Goal: Task Accomplishment & Management: Use online tool/utility

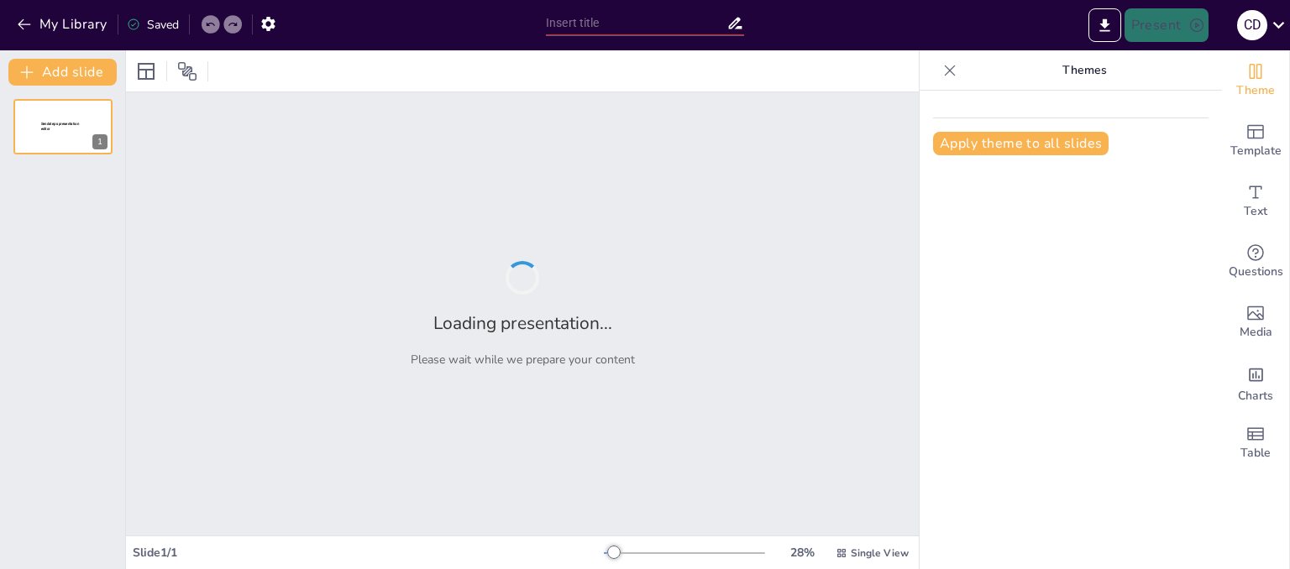
type input "La Importancia del Médico Forense en la Investigación Criminal: Levantamiento d…"
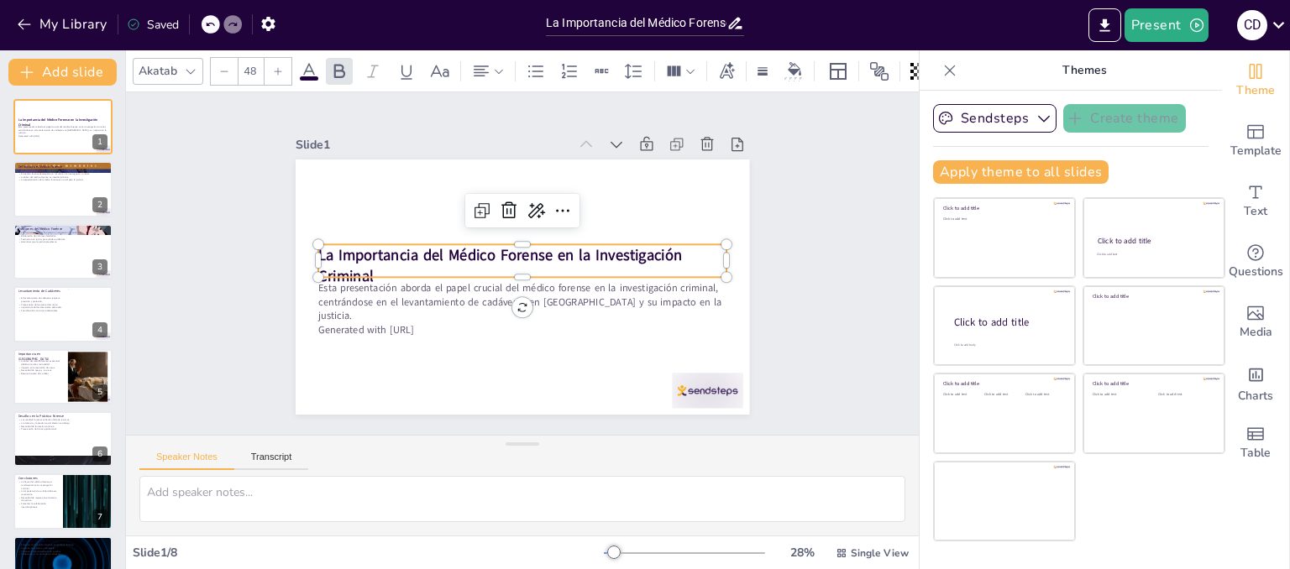
click at [381, 239] on strong "La Importancia del Médico Forense en la Investigación Criminal" at bounding box center [500, 249] width 358 height 132
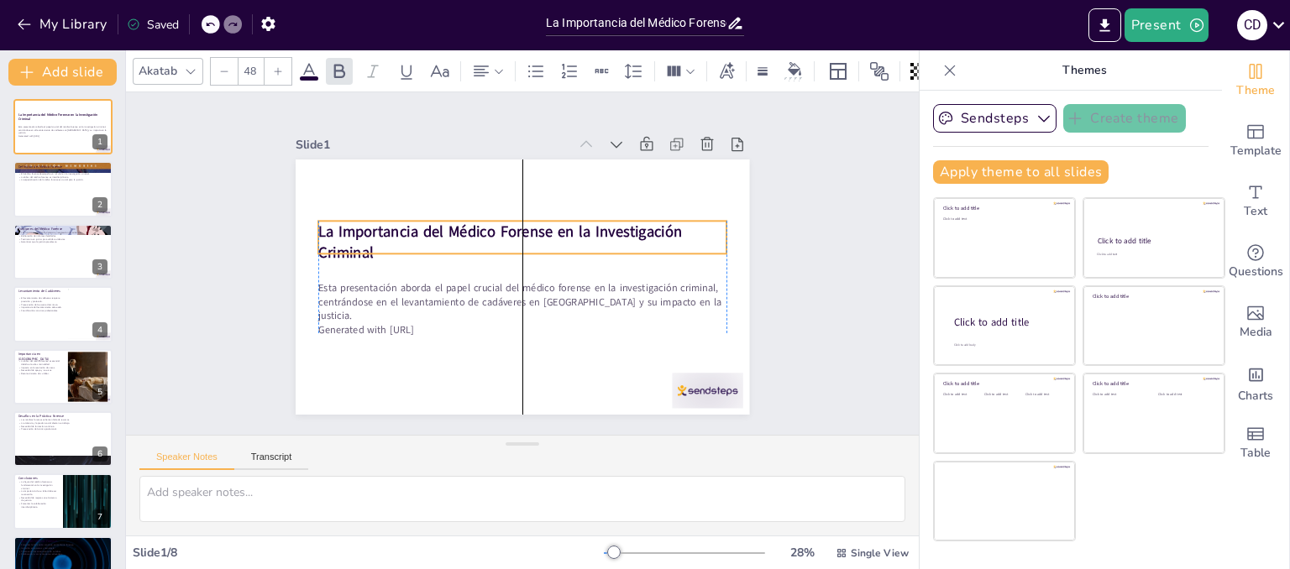
drag, startPoint x: 381, startPoint y: 239, endPoint x: 386, endPoint y: 216, distance: 24.0
click at [440, 216] on strong "La Importancia del Médico Forense en la Investigación Criminal" at bounding box center [533, 230] width 186 height 341
click at [501, 246] on p "La Importancia del Médico Forense en la Investigación Criminal" at bounding box center [543, 261] width 85 height 411
click at [505, 67] on div at bounding box center [488, 71] width 40 height 27
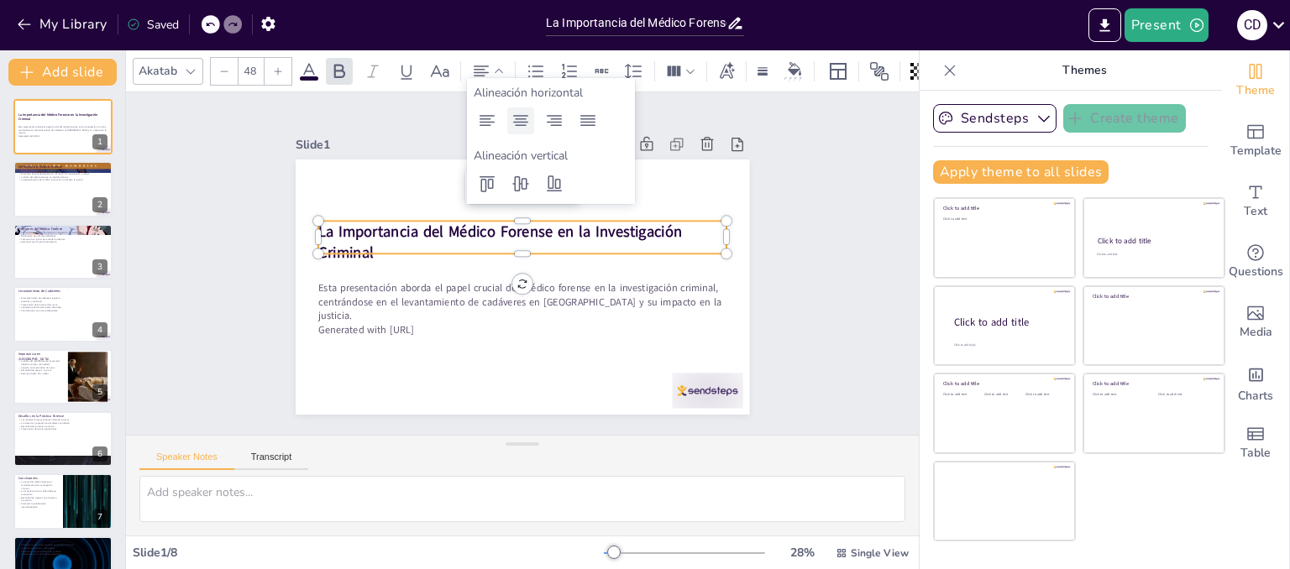
click at [522, 121] on icon at bounding box center [520, 121] width 20 height 20
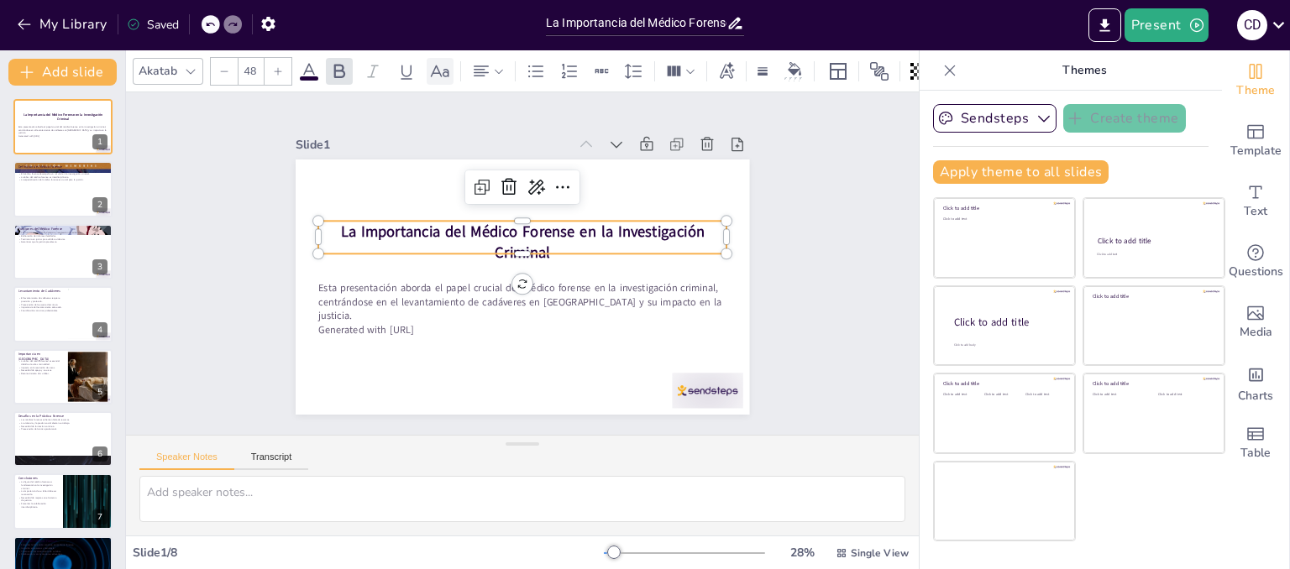
click at [447, 61] on icon at bounding box center [440, 71] width 20 height 20
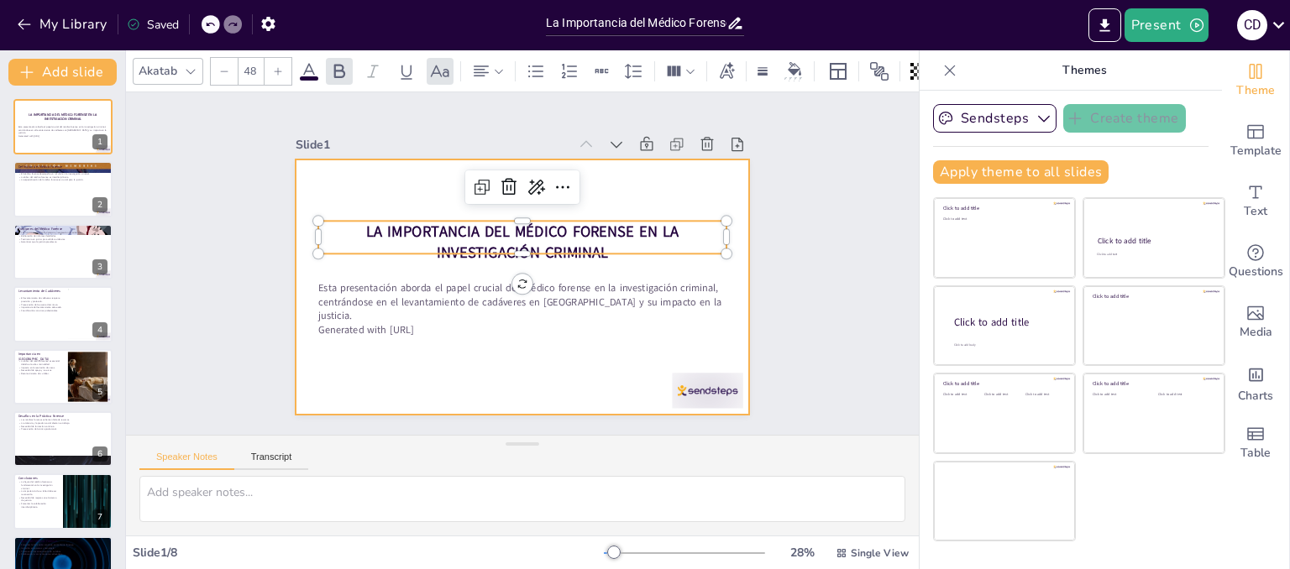
click at [335, 261] on div at bounding box center [513, 284] width 518 height 417
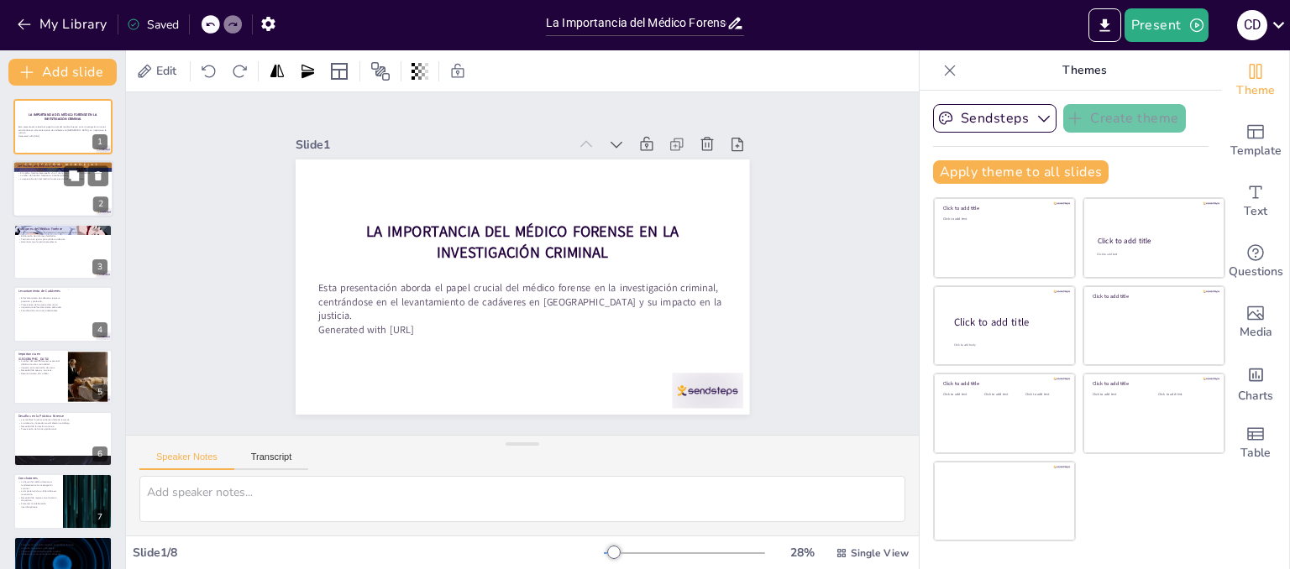
click at [55, 169] on p "El médico forense aplica conocimientos médicos en el ámbito legal." at bounding box center [63, 170] width 91 height 3
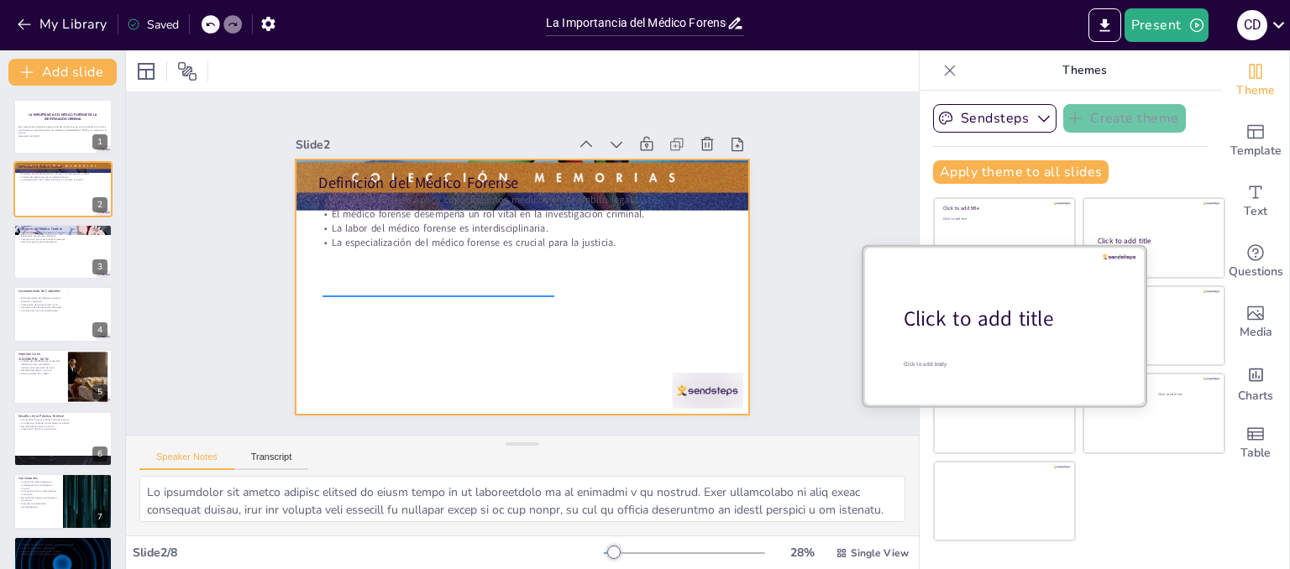
drag, startPoint x: 322, startPoint y: 296, endPoint x: 1028, endPoint y: 287, distance: 706.1
click at [1028, 287] on div "Document fonts Akatab Recently used Mulish Popular fonts Lato Montserrat Open S…" at bounding box center [645, 309] width 1290 height 519
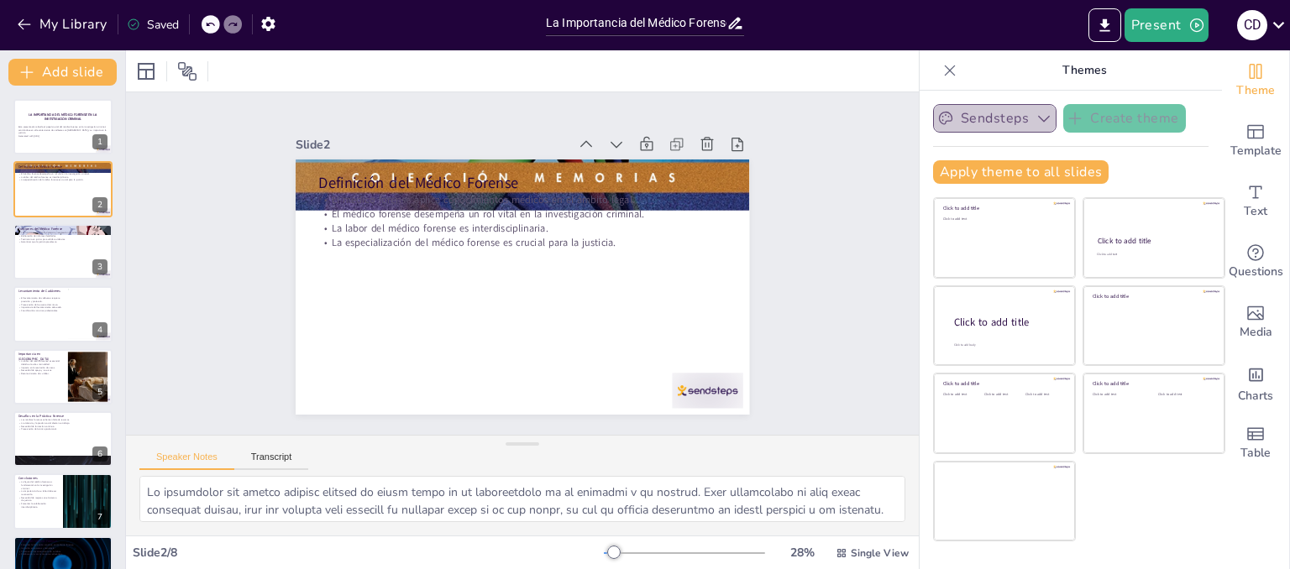
click at [1038, 118] on icon "button" at bounding box center [1044, 119] width 12 height 7
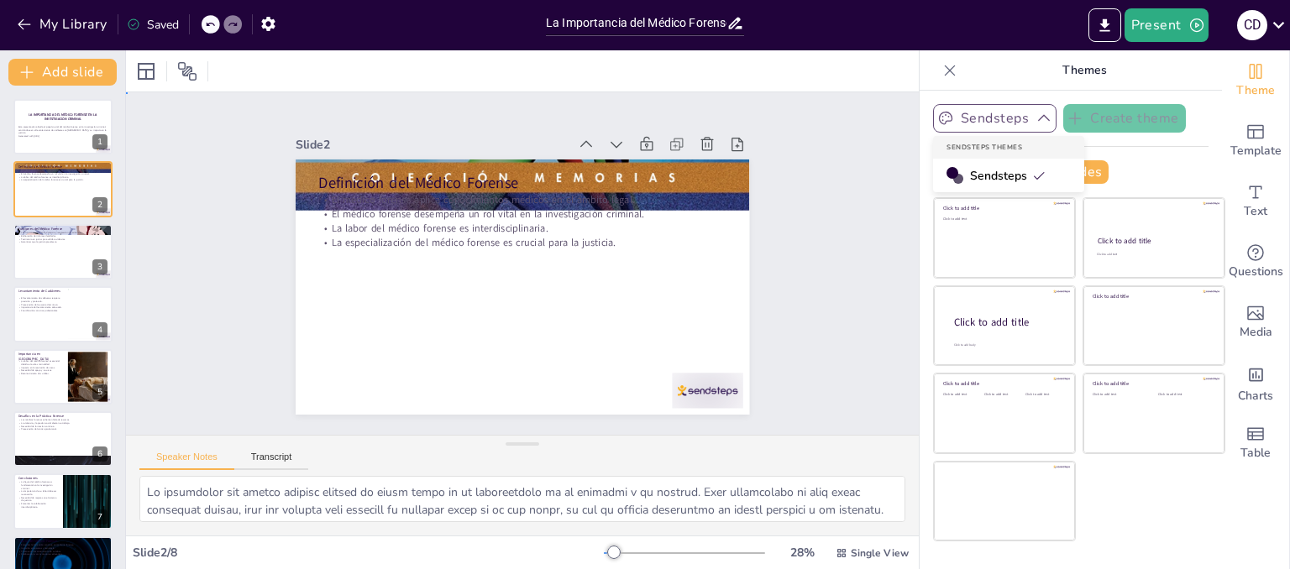
click at [870, 190] on div "Slide 1 La Importancia del Médico Forense en la Investigación Criminal Esta pre…" at bounding box center [522, 264] width 863 height 636
click at [24, 261] on div at bounding box center [63, 251] width 101 height 57
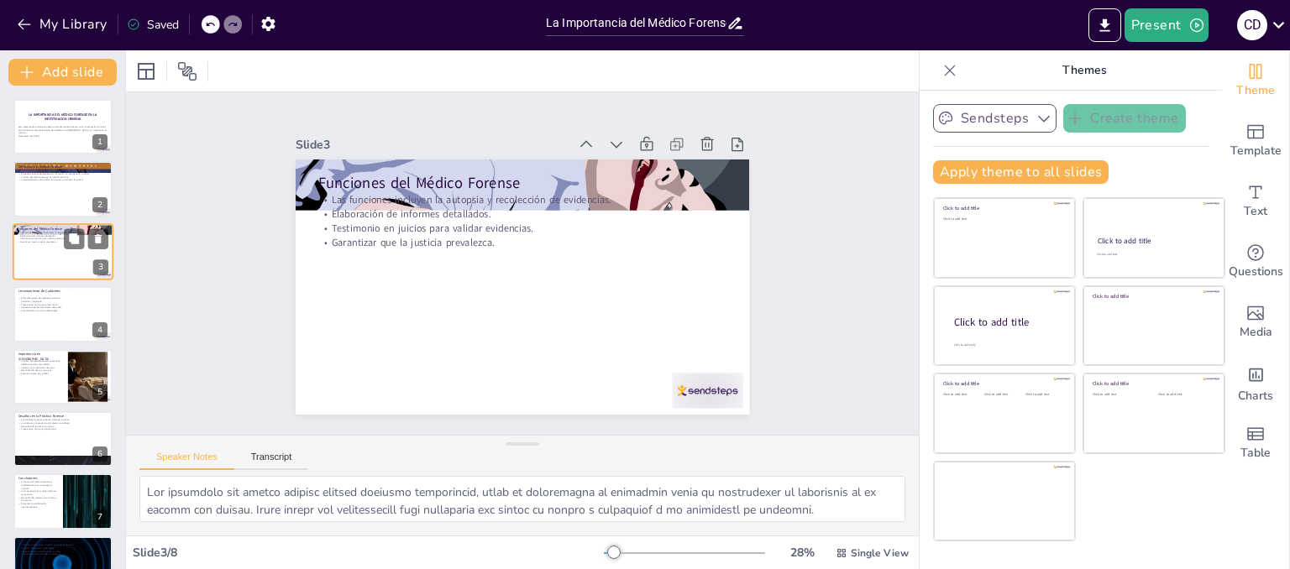
click at [24, 261] on div at bounding box center [63, 251] width 101 height 57
click at [38, 303] on p "Preservación de la escena del crimen." at bounding box center [40, 304] width 45 height 3
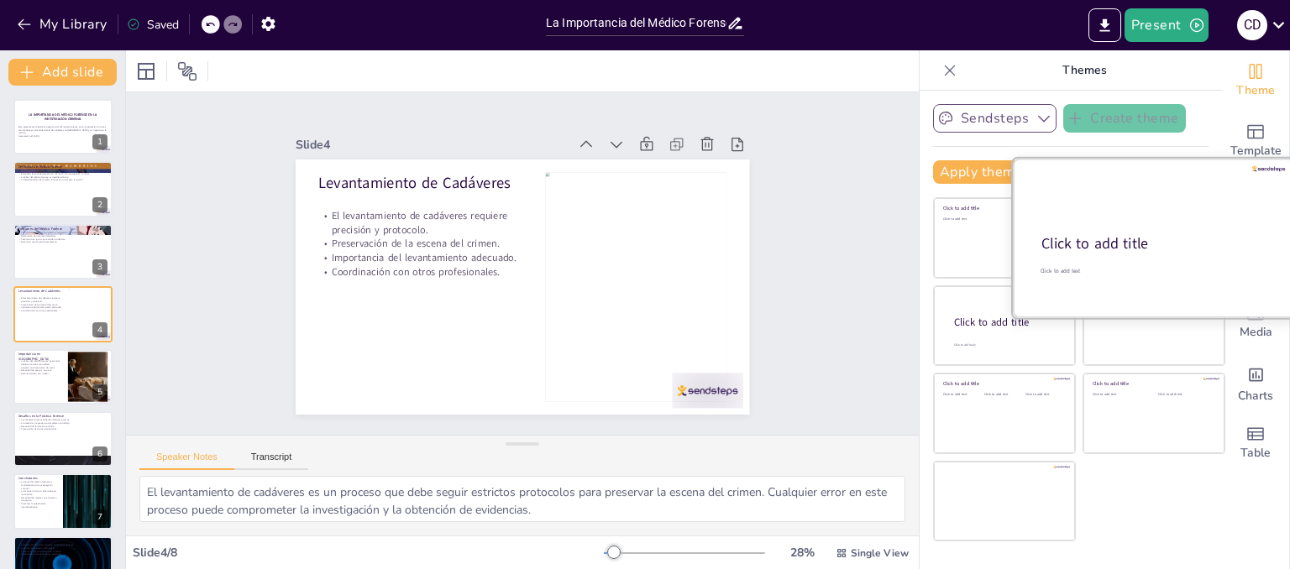
click at [1115, 217] on div at bounding box center [1153, 238] width 282 height 159
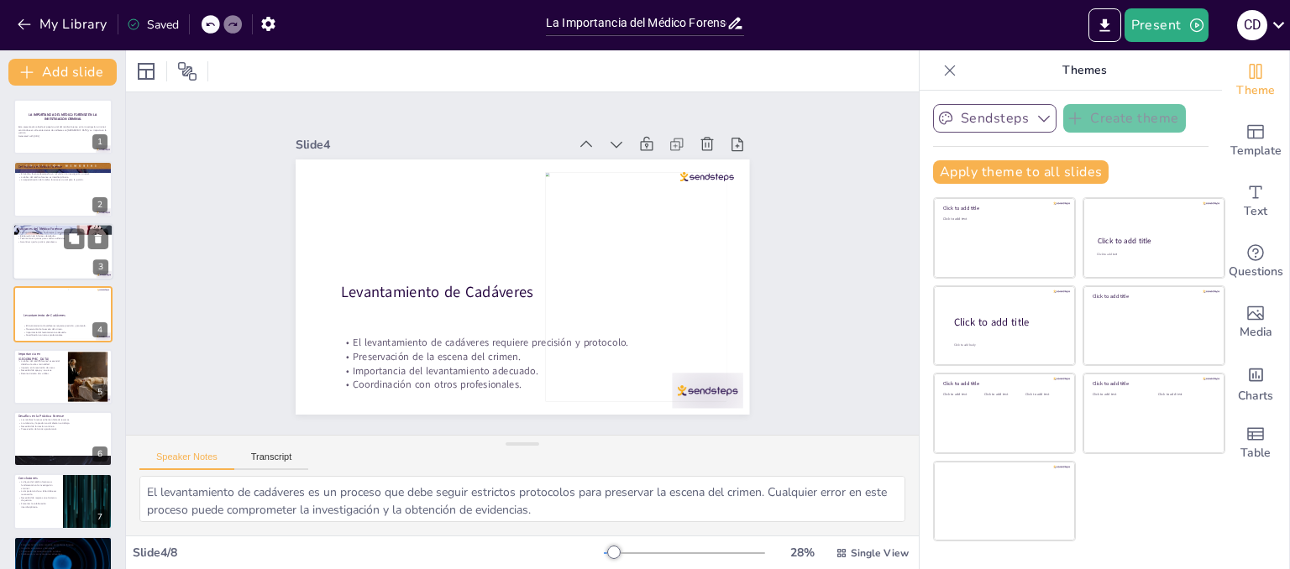
click at [35, 257] on div at bounding box center [63, 251] width 101 height 57
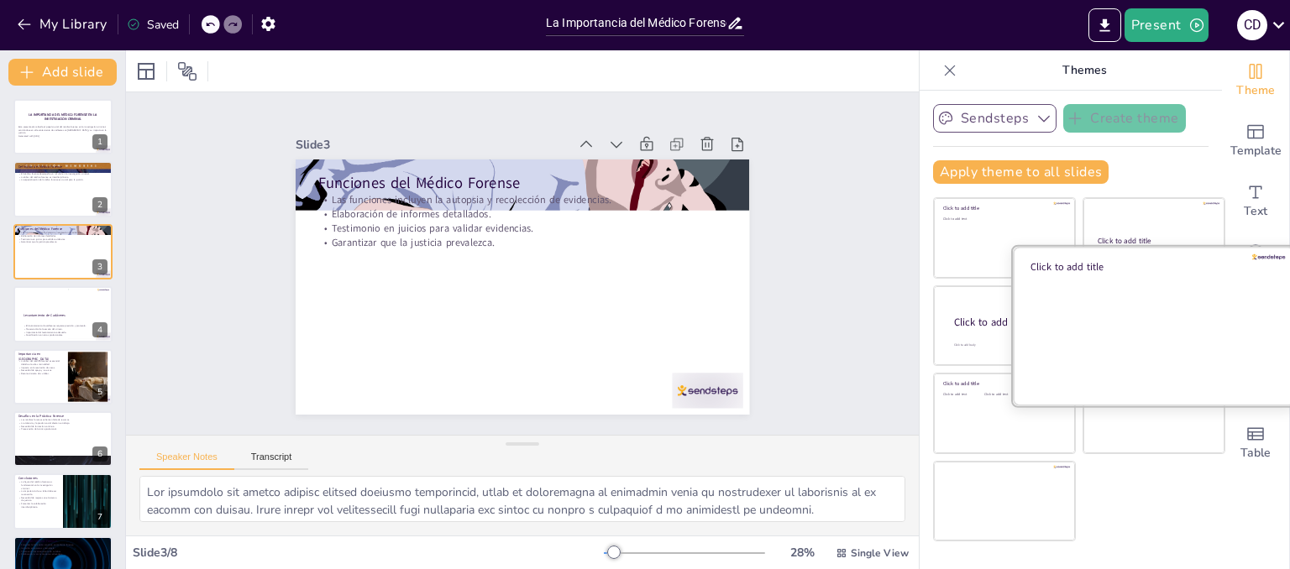
click at [1162, 332] on div at bounding box center [1153, 325] width 282 height 159
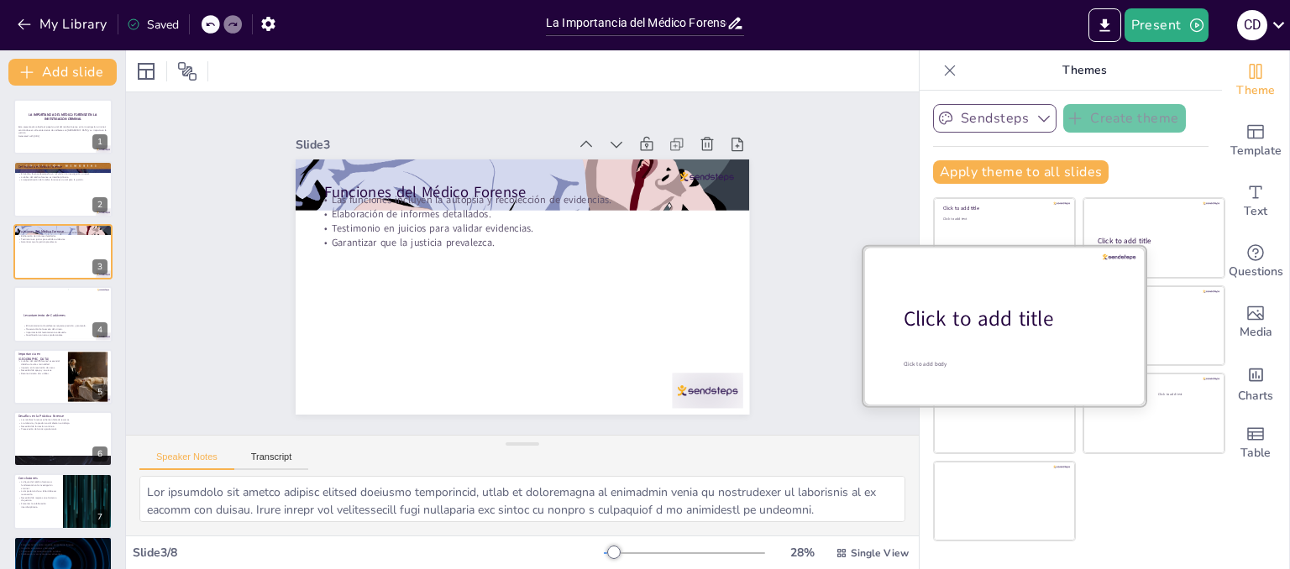
click at [988, 327] on div "Click to add title" at bounding box center [1010, 319] width 214 height 29
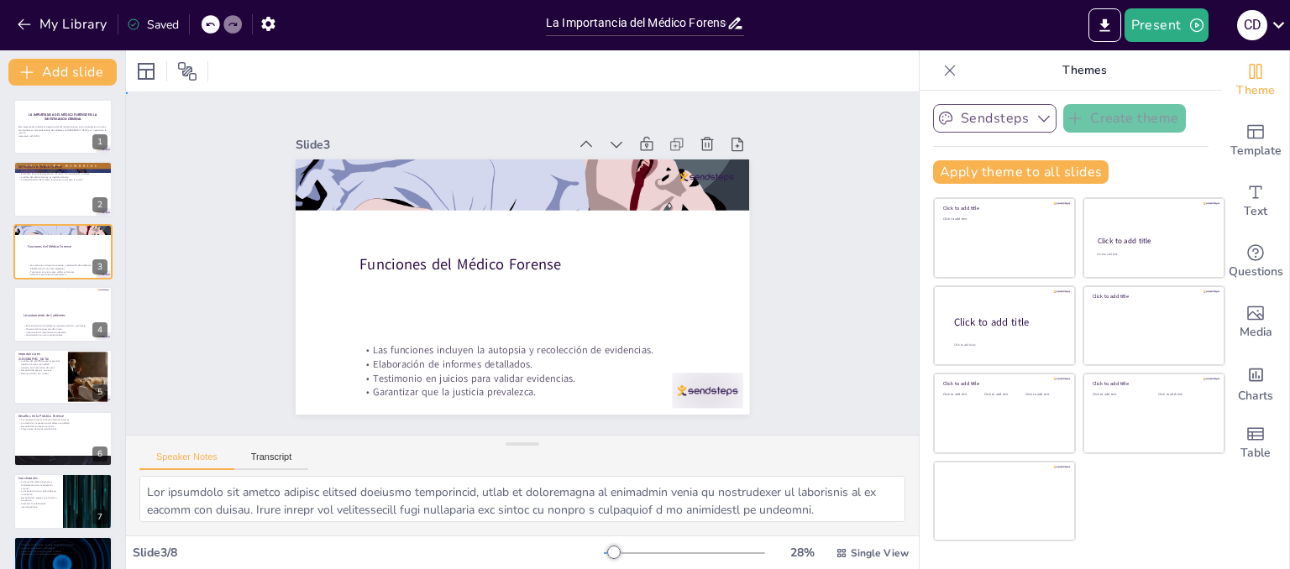
click at [797, 284] on div "Slide 1 La Importancia del Médico Forense en la Investigación Criminal Esta pre…" at bounding box center [522, 263] width 860 height 571
click at [25, 369] on p "Necesidad de apoyo y recursos." at bounding box center [40, 370] width 45 height 3
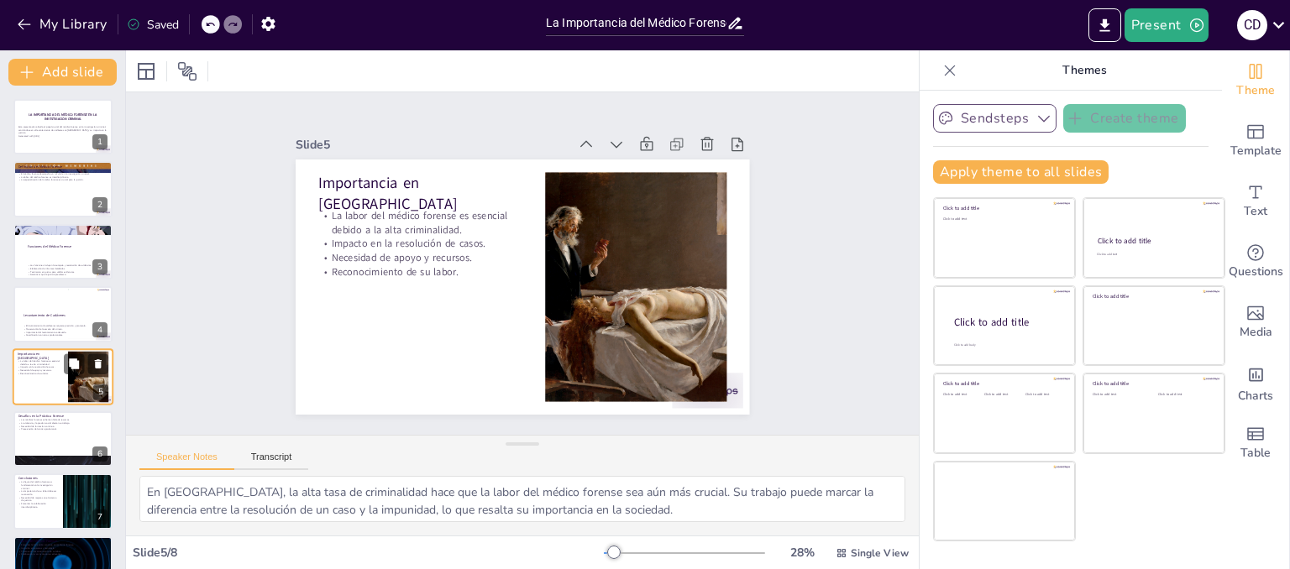
scroll to position [36, 0]
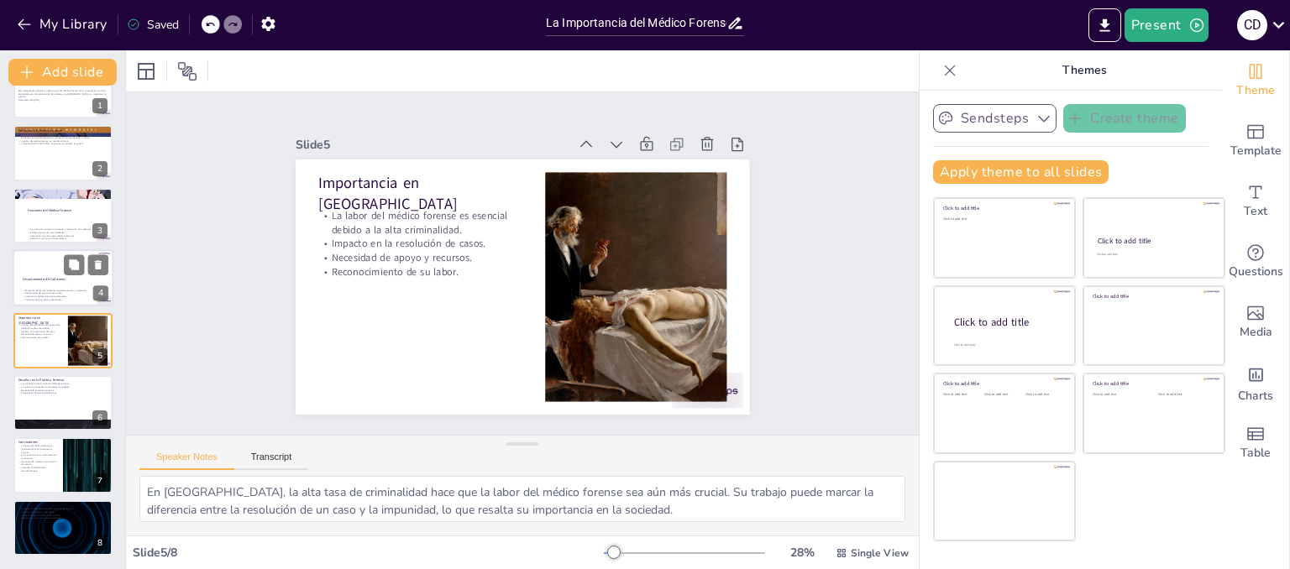
click at [38, 283] on div at bounding box center [63, 277] width 101 height 57
type textarea "El levantamiento de cadáveres es un proceso que debe seguir estrictos protocolo…"
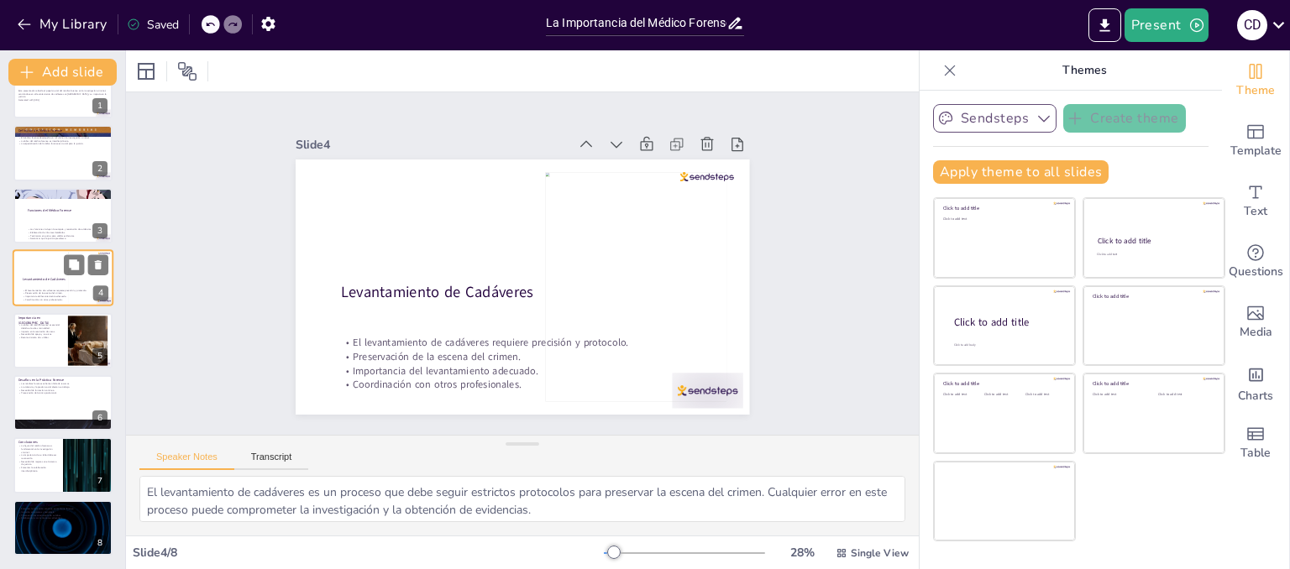
scroll to position [0, 0]
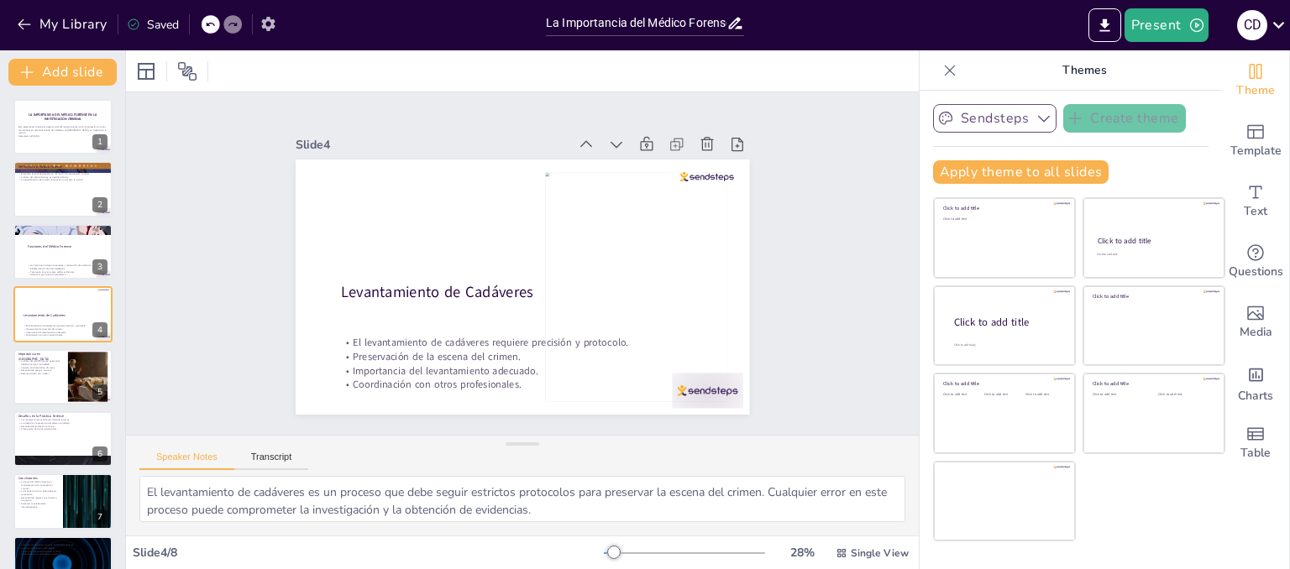
click at [269, 24] on icon "button" at bounding box center [268, 24] width 18 height 18
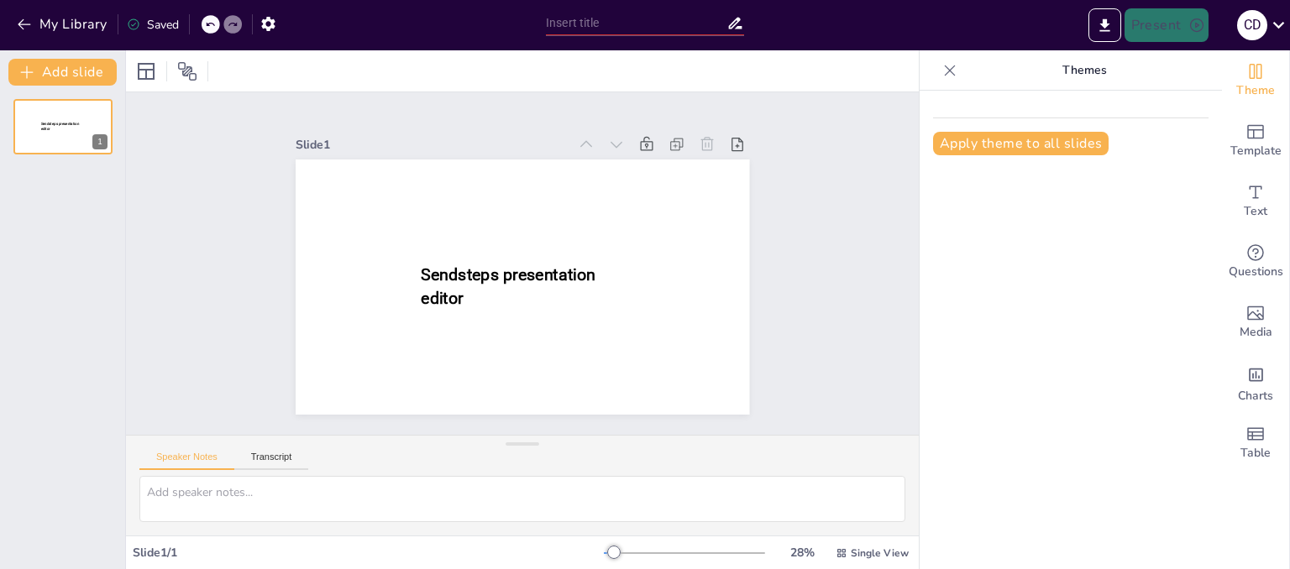
type input "La Importancia del Médico Forense en la Investigación Criminal: Levantamiento d…"
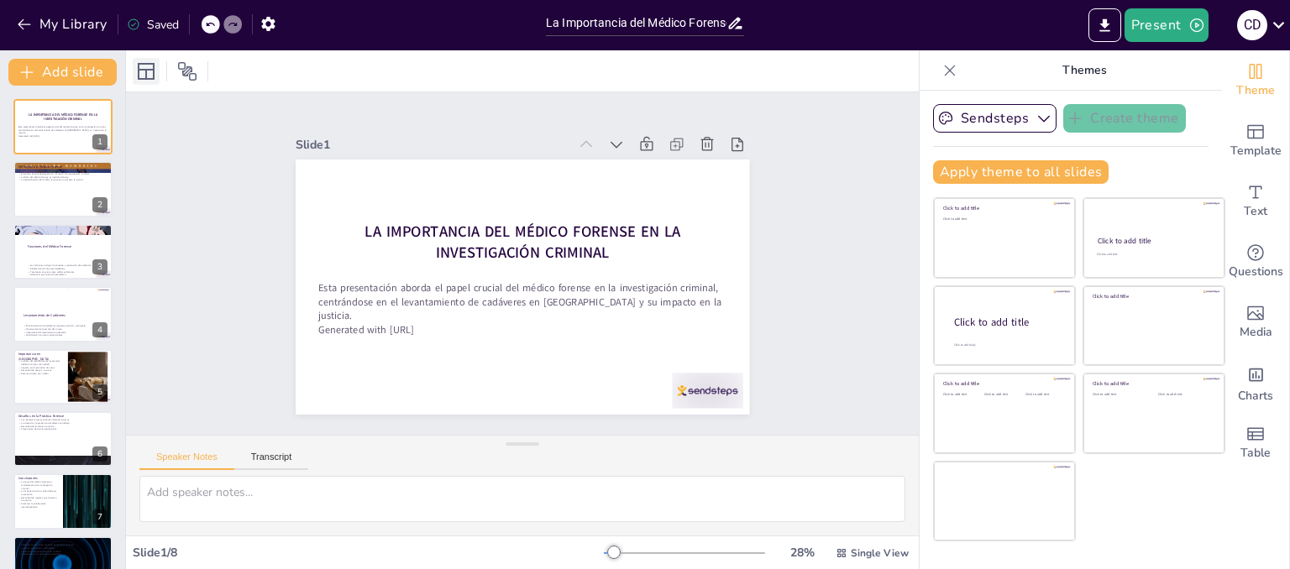
click at [140, 71] on icon at bounding box center [146, 71] width 20 height 20
click at [186, 73] on icon at bounding box center [187, 71] width 20 height 20
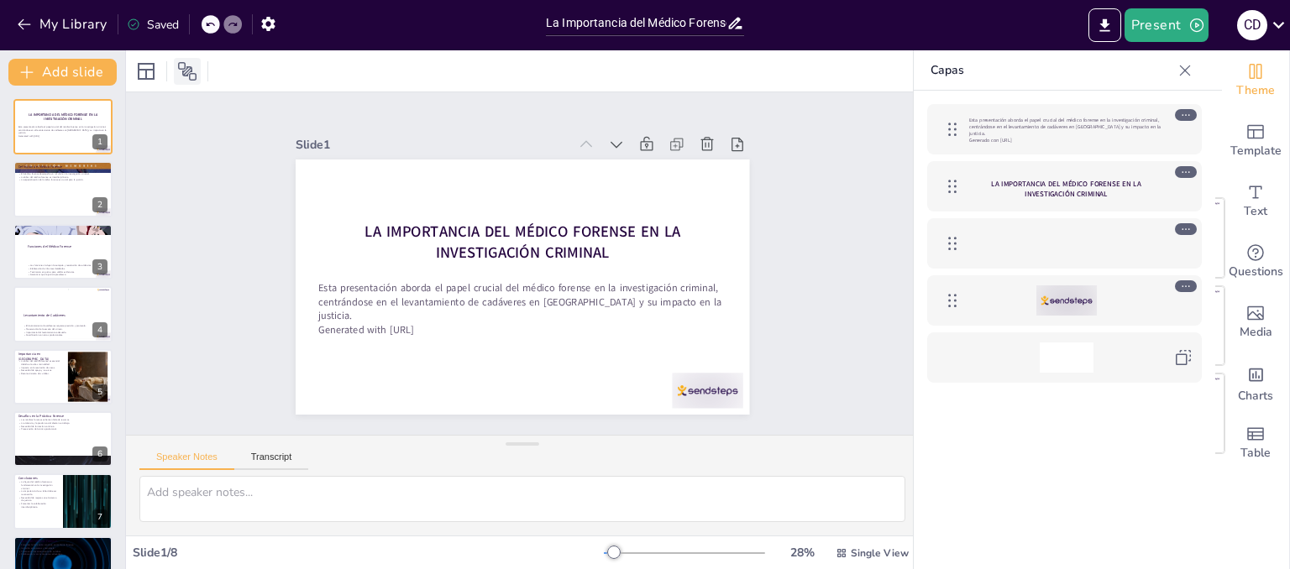
click at [186, 73] on icon at bounding box center [187, 71] width 20 height 20
click at [154, 69] on icon at bounding box center [146, 71] width 17 height 17
click at [531, 119] on div "Slide 1 La Importancia del Médico Forense en la Investigación Criminal Esta pre…" at bounding box center [522, 263] width 453 height 302
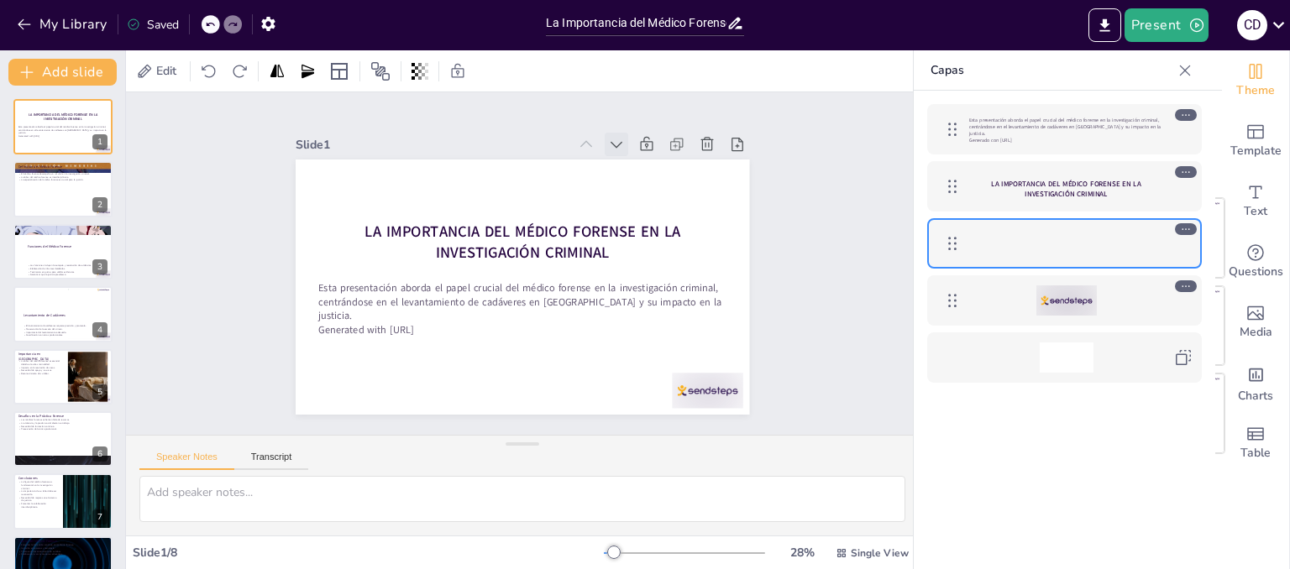
click at [608, 139] on icon at bounding box center [616, 144] width 17 height 17
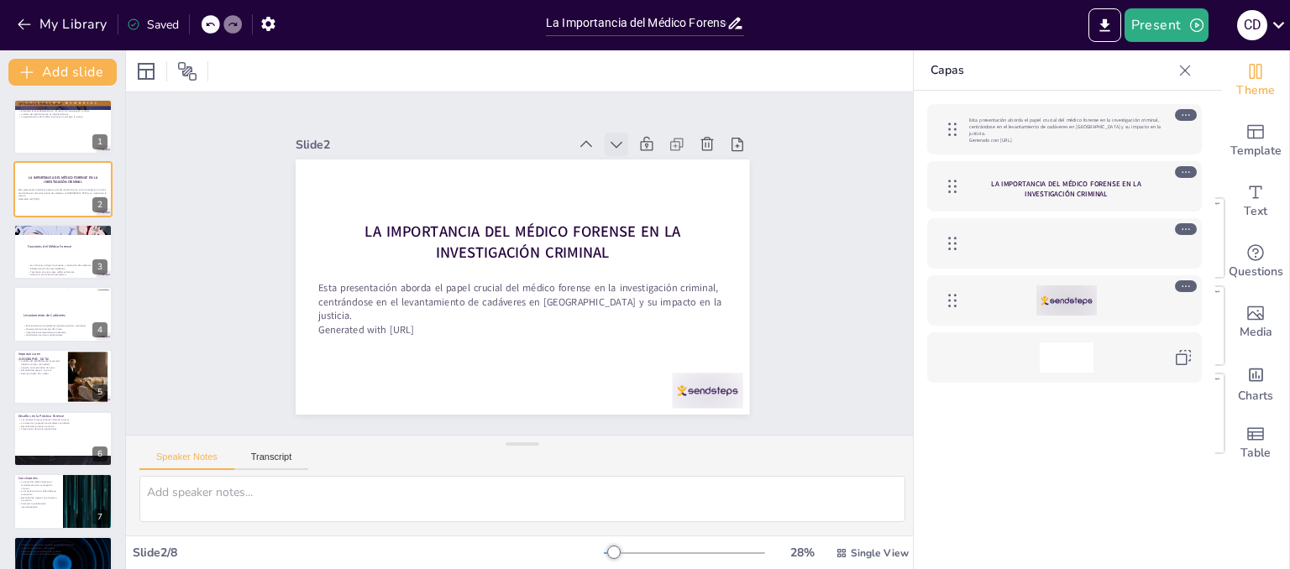
click at [608, 138] on icon at bounding box center [616, 144] width 17 height 17
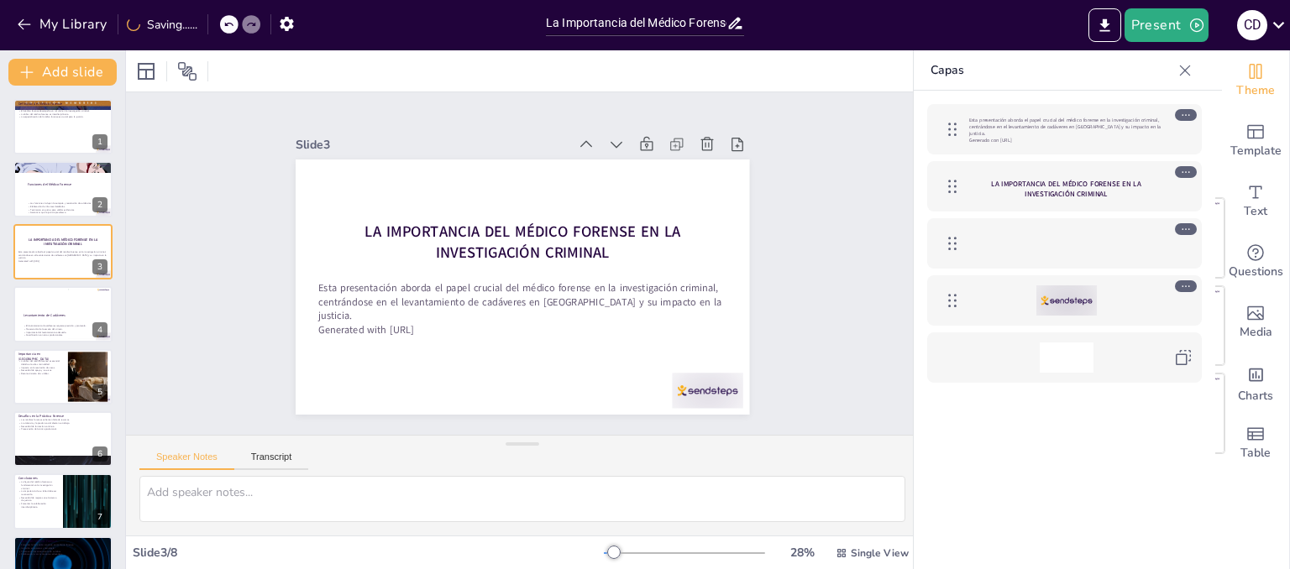
click at [608, 138] on icon at bounding box center [616, 144] width 17 height 17
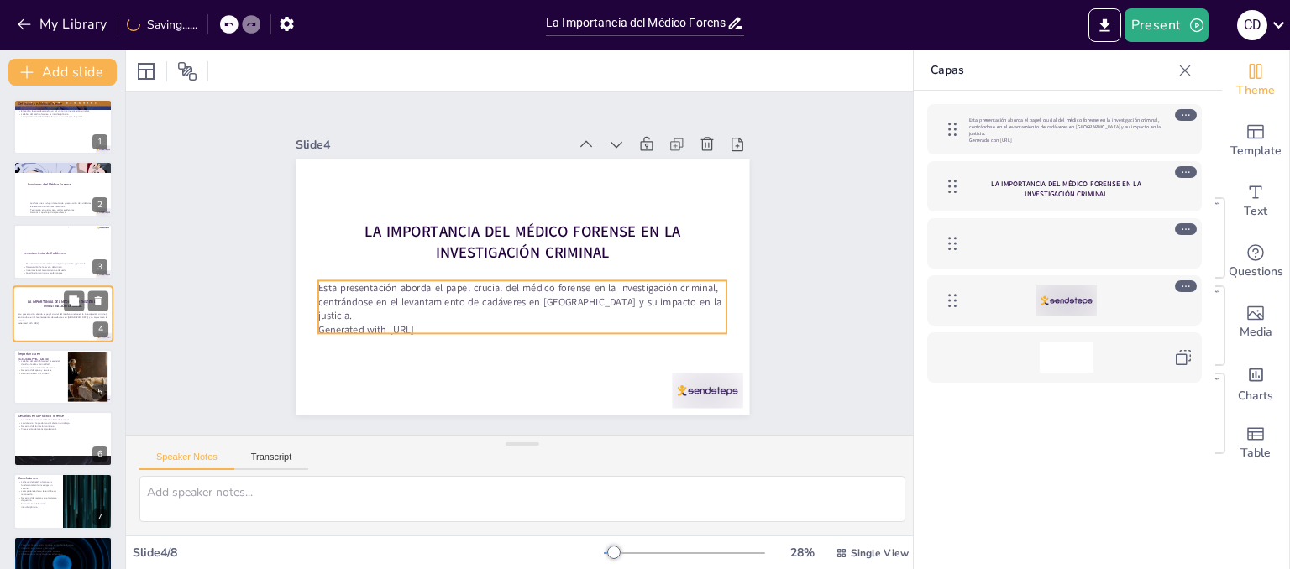
click at [90, 315] on p "Esta presentación aborda el papel crucial del médico forense en la investigació…" at bounding box center [63, 317] width 91 height 9
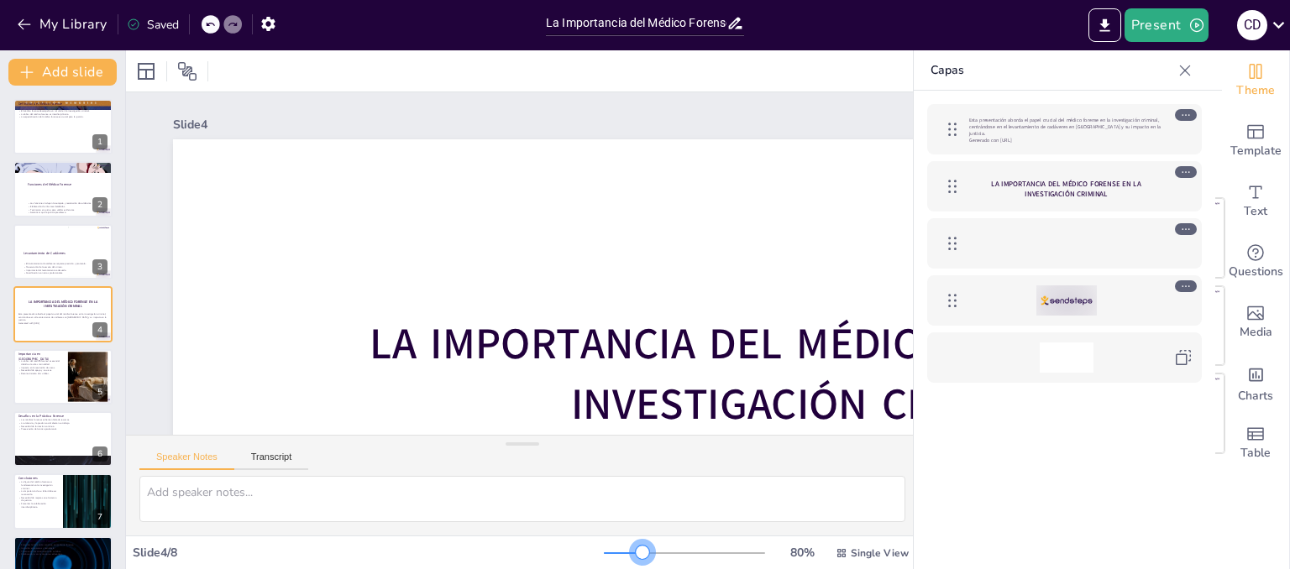
click at [631, 555] on div at bounding box center [684, 553] width 161 height 13
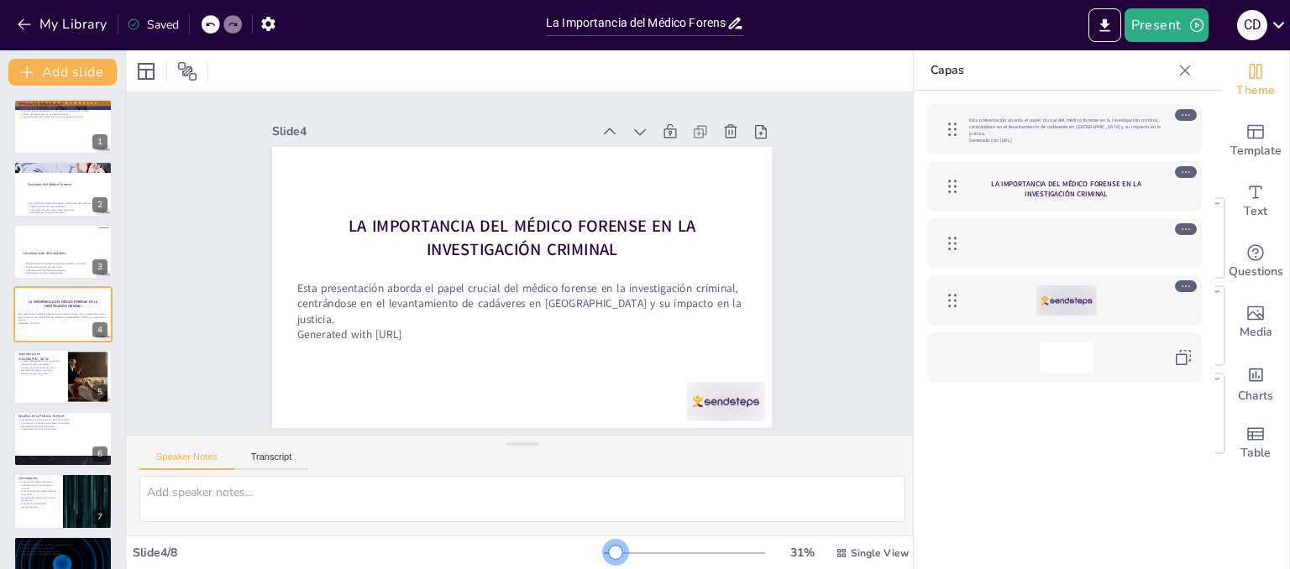
click at [604, 552] on div at bounding box center [610, 553] width 12 height 2
click at [1185, 26] on button "Present" at bounding box center [1166, 25] width 84 height 34
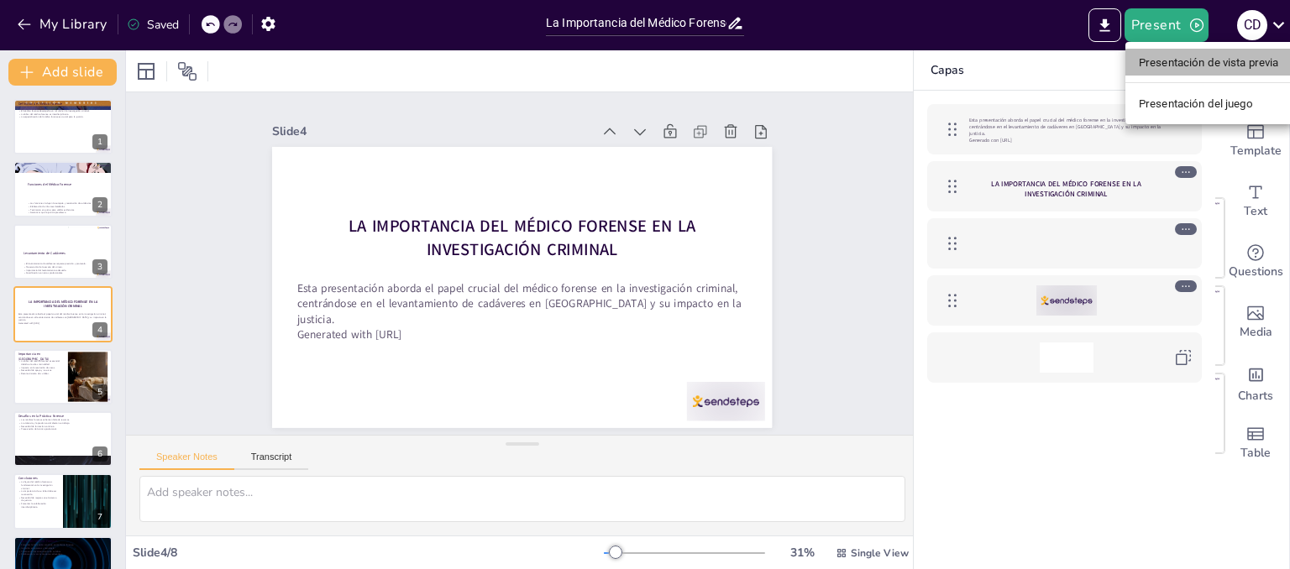
click at [1173, 57] on font "Presentación de vista previa" at bounding box center [1208, 62] width 140 height 13
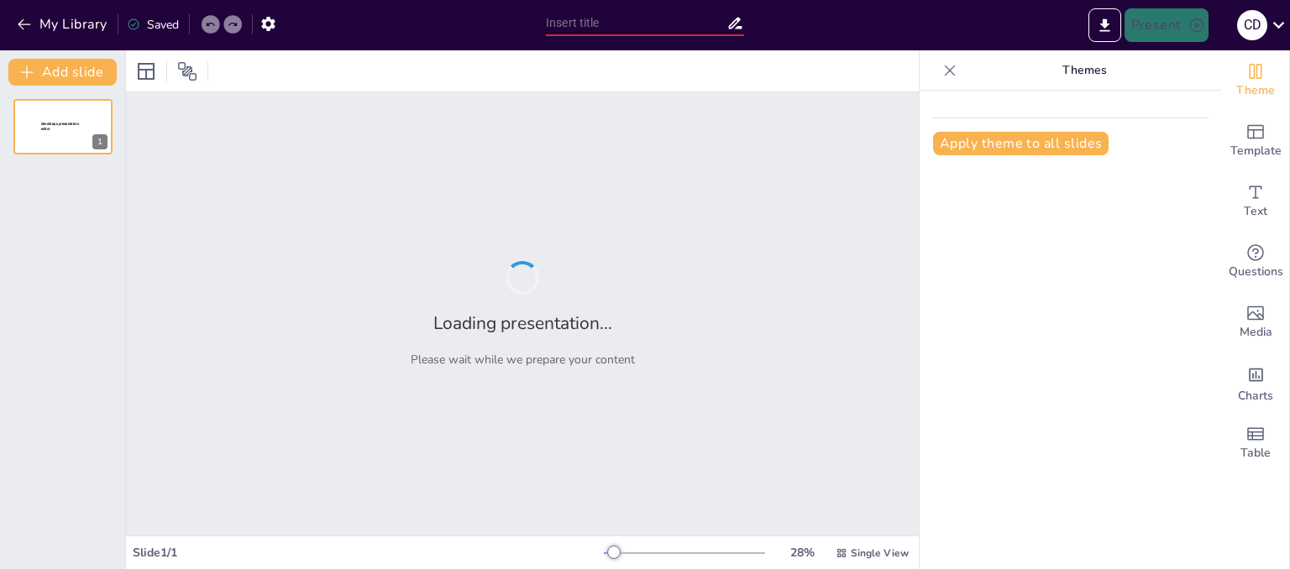
type input "La Importancia del Médico Forense en la Investigación Criminal: Levantamiento d…"
